Goal: Task Accomplishment & Management: Use online tool/utility

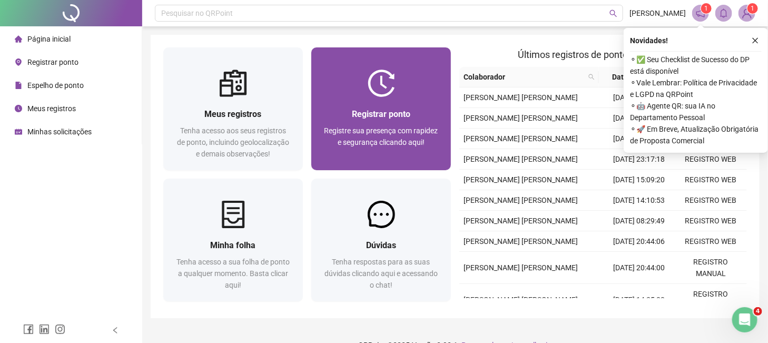
click at [386, 122] on div "Registrar ponto Registre sua presença com rapidez e segurança clicando aqui!" at bounding box center [381, 133] width 114 height 52
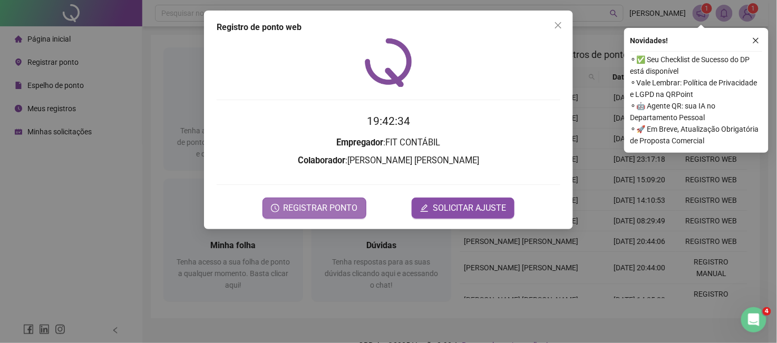
click at [338, 208] on span "REGISTRAR PONTO" at bounding box center [320, 208] width 74 height 13
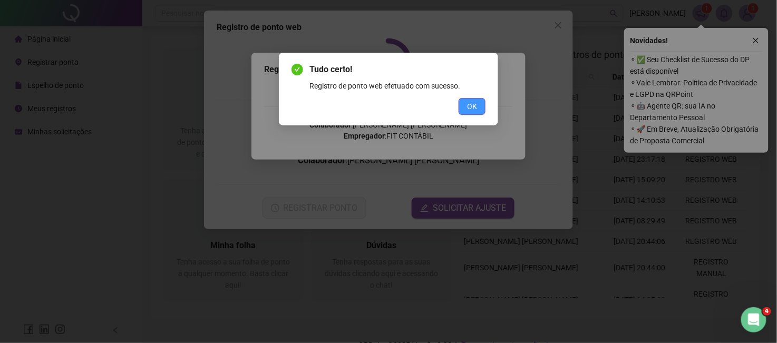
click at [480, 109] on button "OK" at bounding box center [471, 106] width 27 height 17
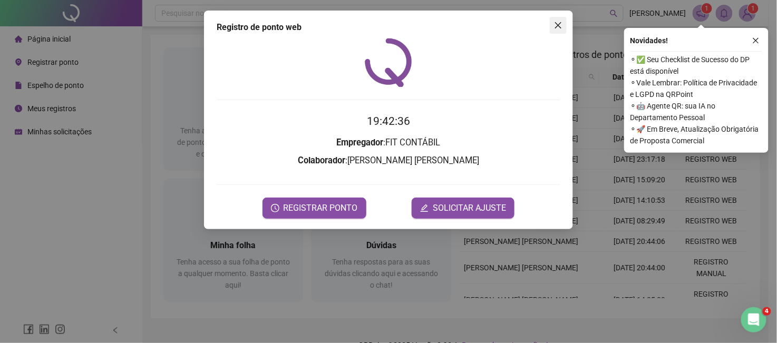
click at [560, 27] on icon "close" at bounding box center [558, 25] width 6 height 6
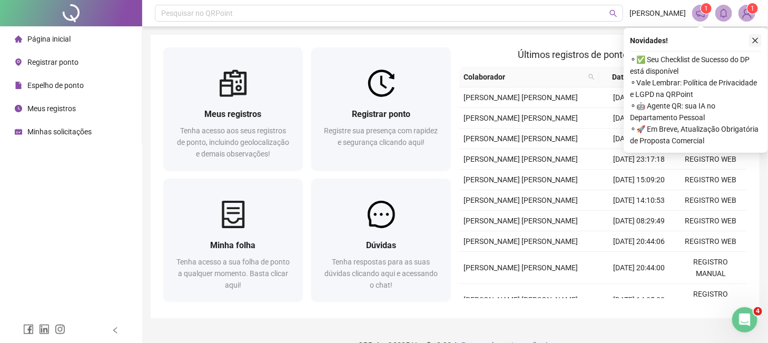
click at [755, 41] on icon "close" at bounding box center [756, 41] width 6 height 6
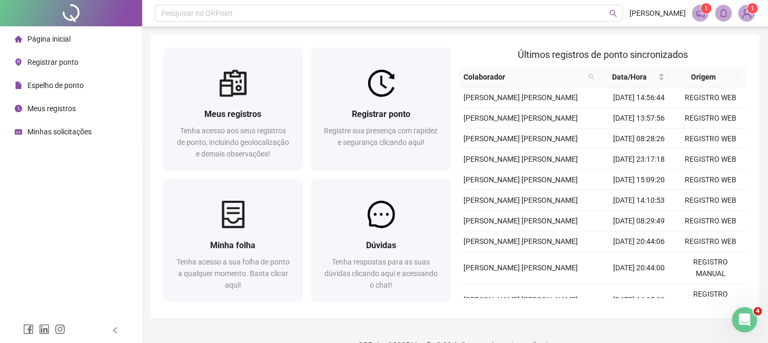
drag, startPoint x: 67, startPoint y: 115, endPoint x: 73, endPoint y: 100, distance: 17.0
click at [67, 114] on div "Meus registros" at bounding box center [45, 108] width 61 height 21
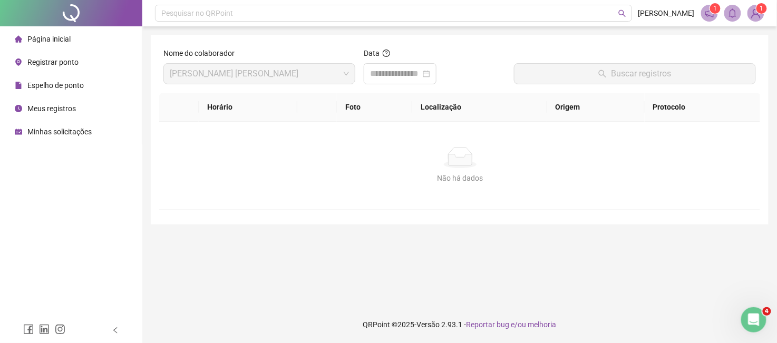
click at [54, 32] on div "Página inicial" at bounding box center [43, 38] width 56 height 21
